Goal: Information Seeking & Learning: Learn about a topic

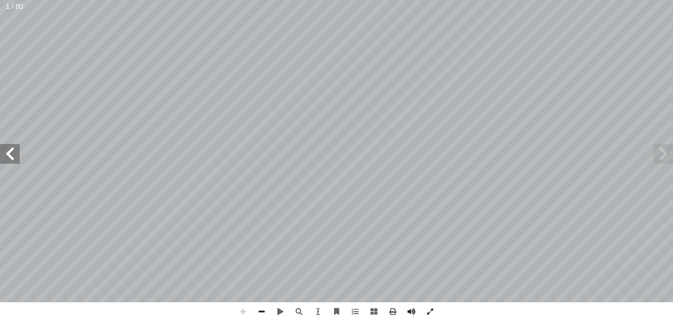
click at [668, 155] on span at bounding box center [663, 154] width 20 height 20
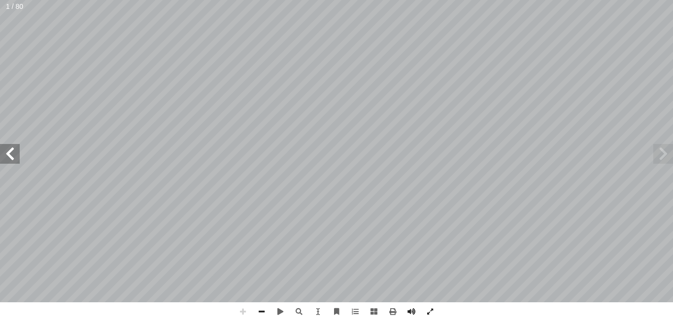
click at [11, 151] on span at bounding box center [10, 154] width 20 height 20
click at [258, 309] on span at bounding box center [261, 311] width 19 height 19
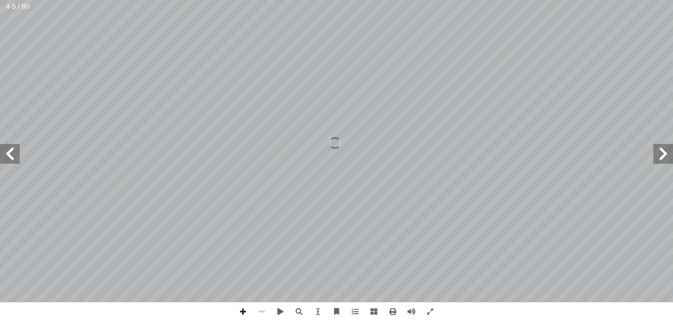
click at [258, 309] on span at bounding box center [261, 311] width 19 height 19
click at [241, 311] on span at bounding box center [243, 311] width 19 height 19
click at [261, 313] on span at bounding box center [261, 311] width 19 height 19
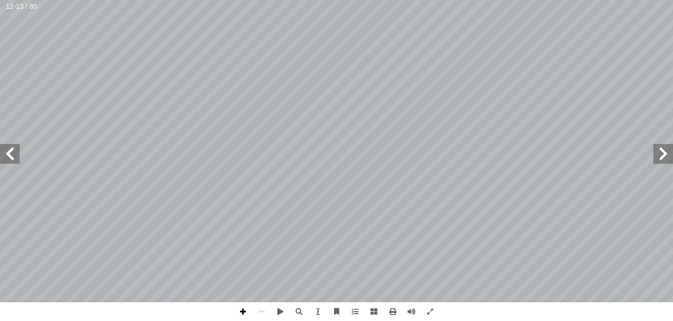
click at [240, 312] on span at bounding box center [243, 311] width 19 height 19
click at [8, 153] on span at bounding box center [10, 154] width 20 height 20
